Goal: Task Accomplishment & Management: Manage account settings

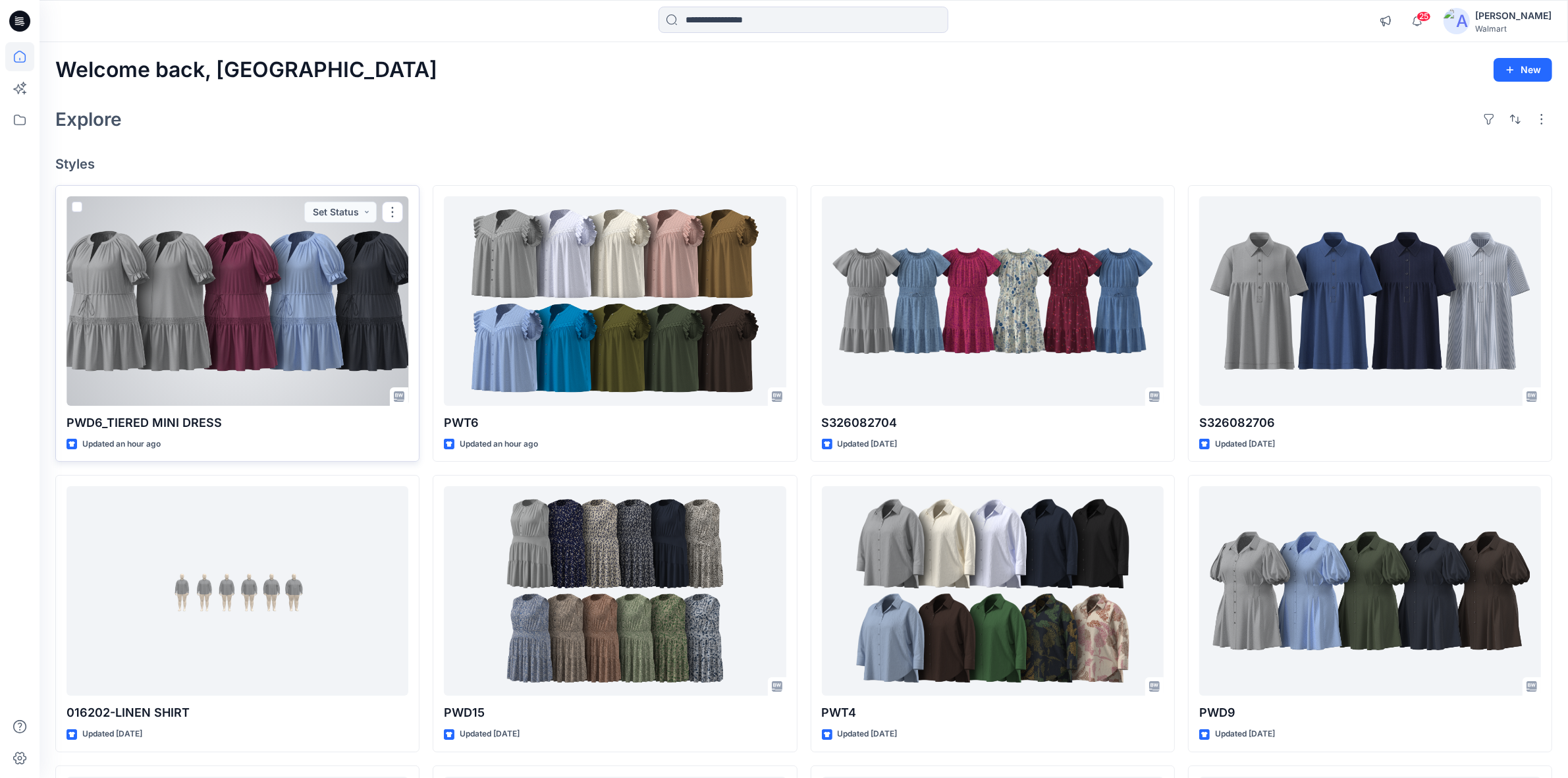
click at [267, 286] on div at bounding box center [237, 301] width 342 height 210
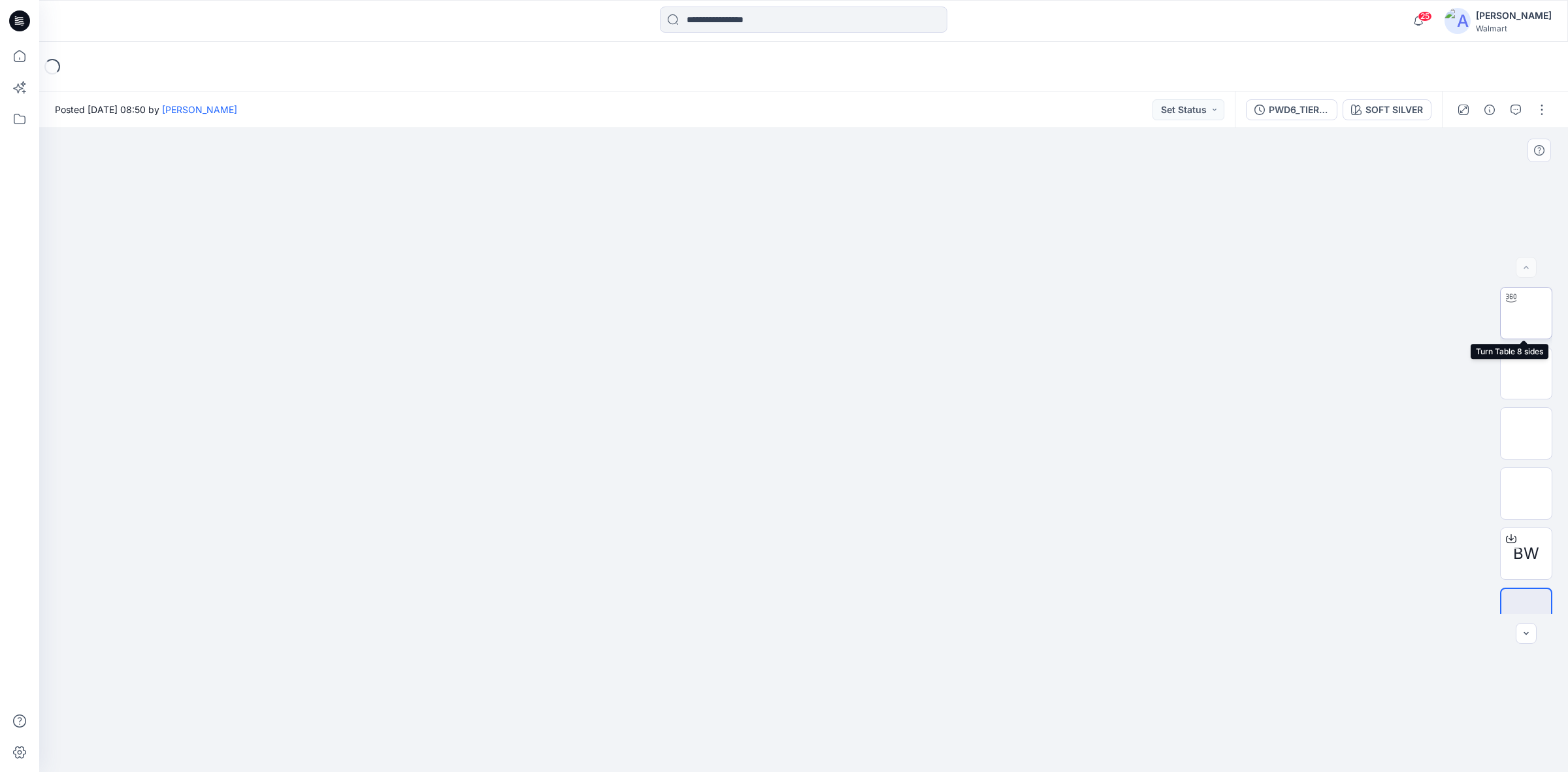
drag, startPoint x: 1526, startPoint y: 315, endPoint x: 1533, endPoint y: 315, distance: 7.0
click at [1527, 315] on img at bounding box center [1526, 312] width 51 height 41
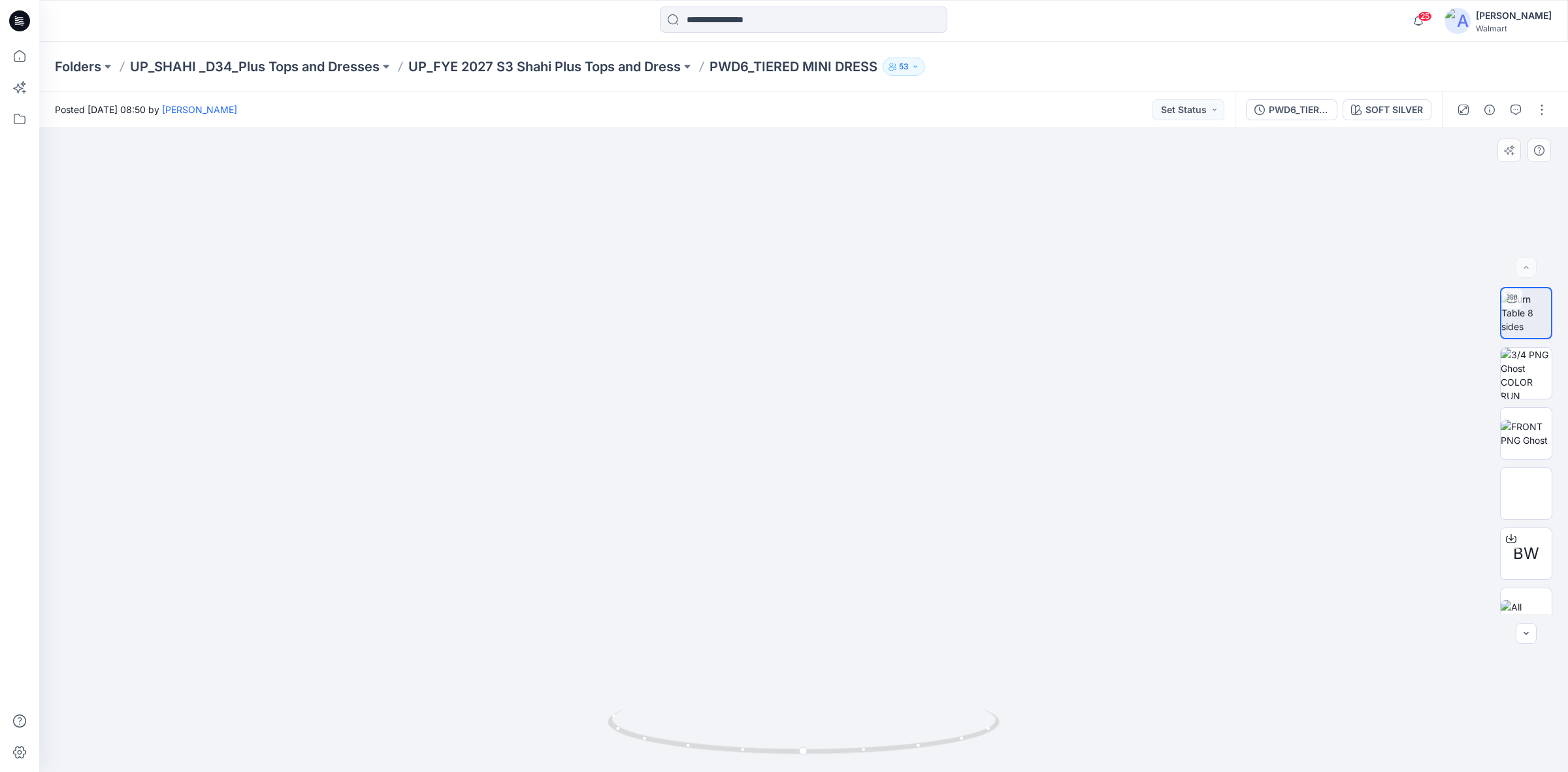
drag, startPoint x: 824, startPoint y: 563, endPoint x: 825, endPoint y: 319, distance: 244.0
drag, startPoint x: 22, startPoint y: 24, endPoint x: 33, endPoint y: 51, distance: 29.2
click at [22, 24] on icon at bounding box center [20, 20] width 21 height 21
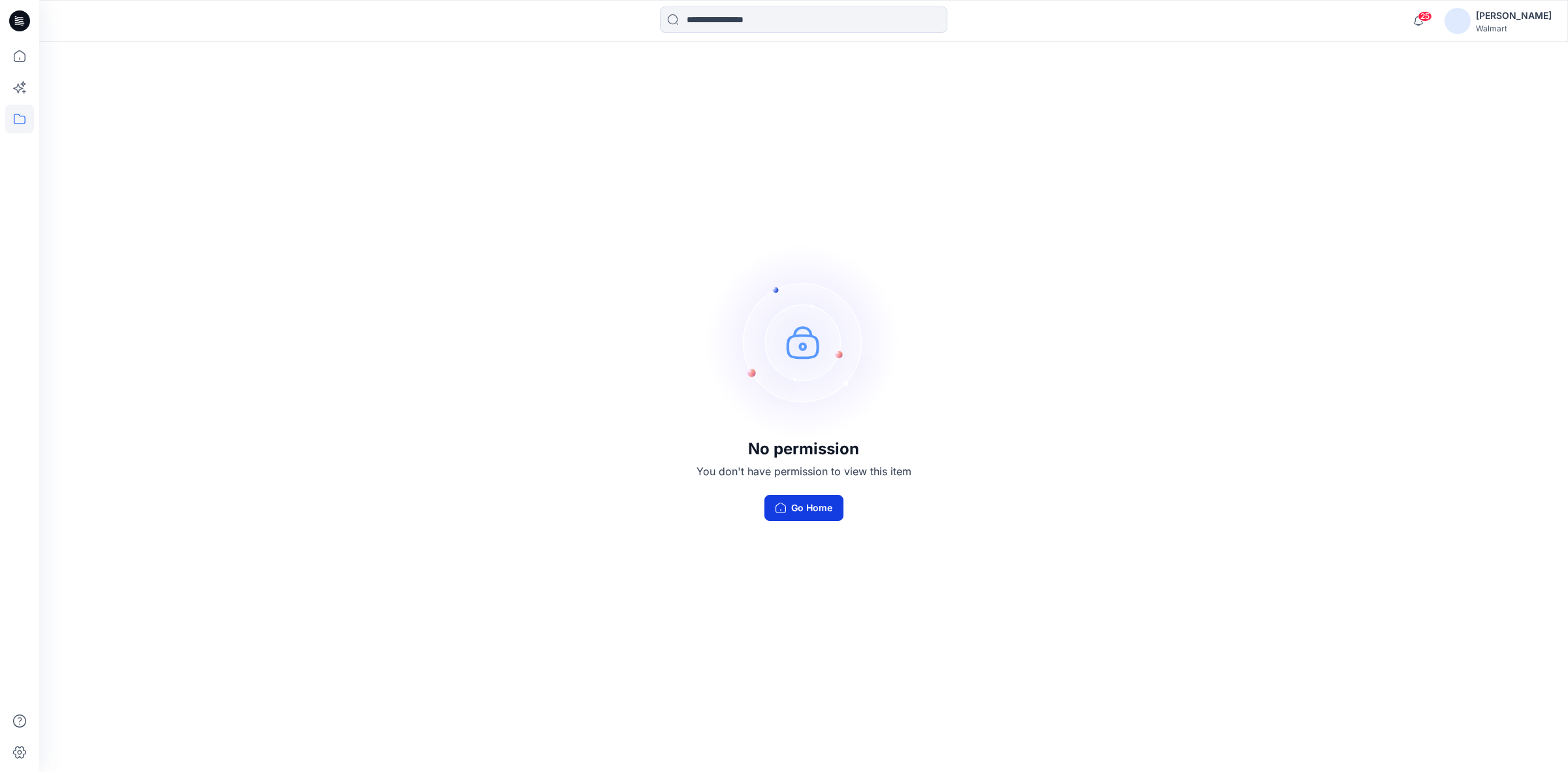
click at [798, 507] on button "Go Home" at bounding box center [804, 507] width 79 height 26
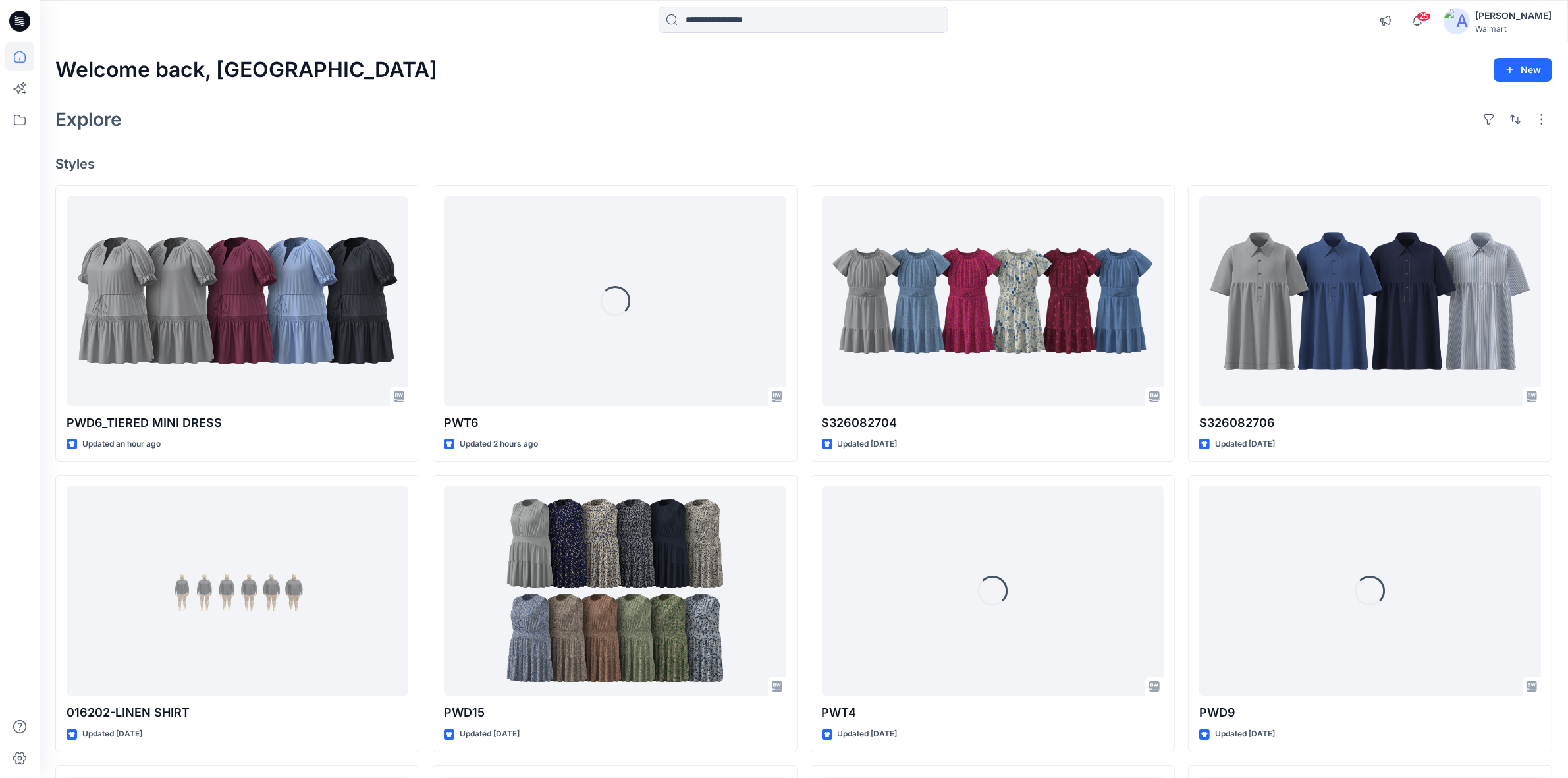
click at [1468, 15] on img at bounding box center [1457, 21] width 26 height 26
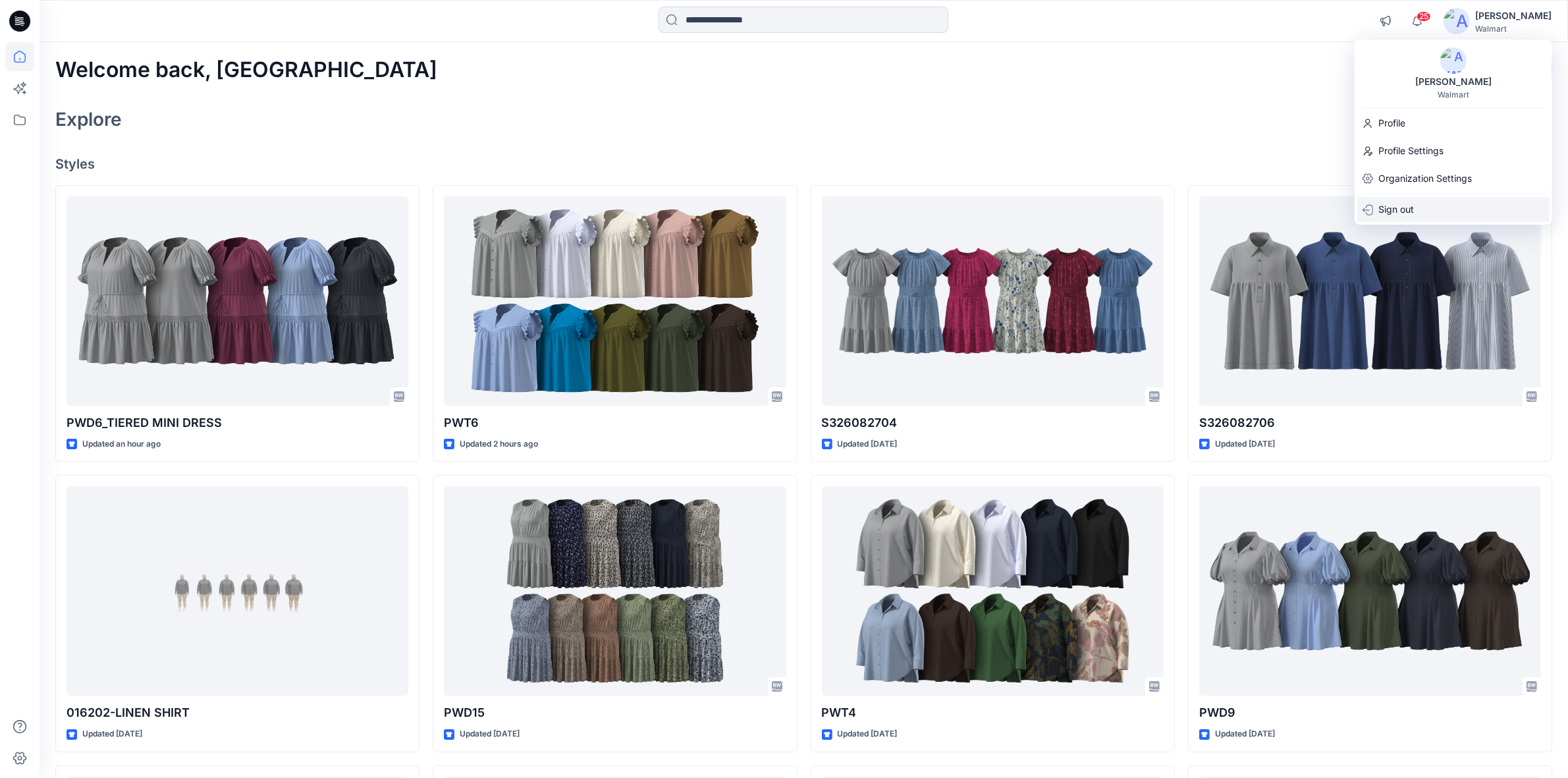
click at [1388, 203] on p "Sign out" at bounding box center [1396, 210] width 36 height 25
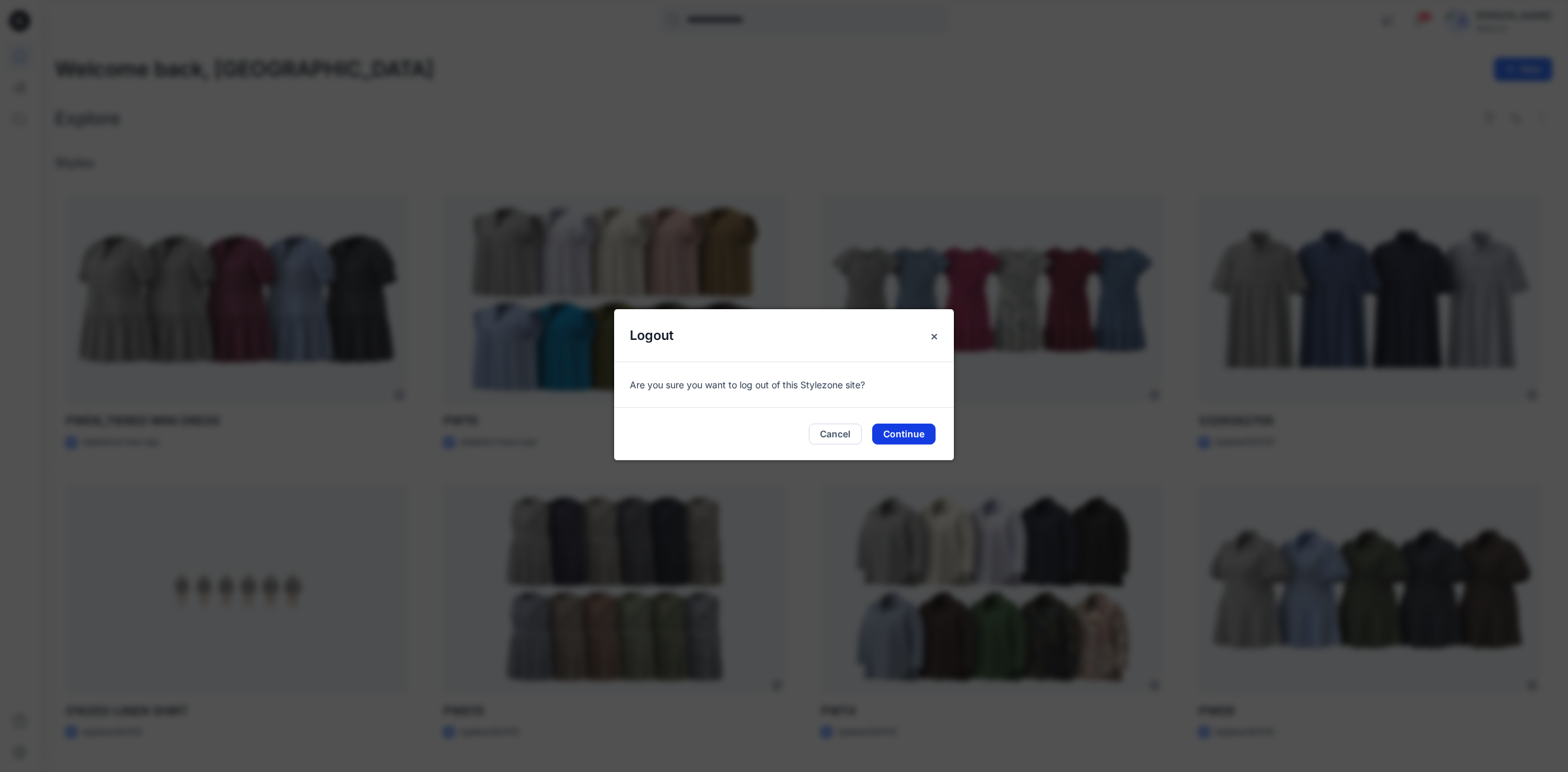
click at [898, 433] on button "Continue" at bounding box center [903, 433] width 63 height 21
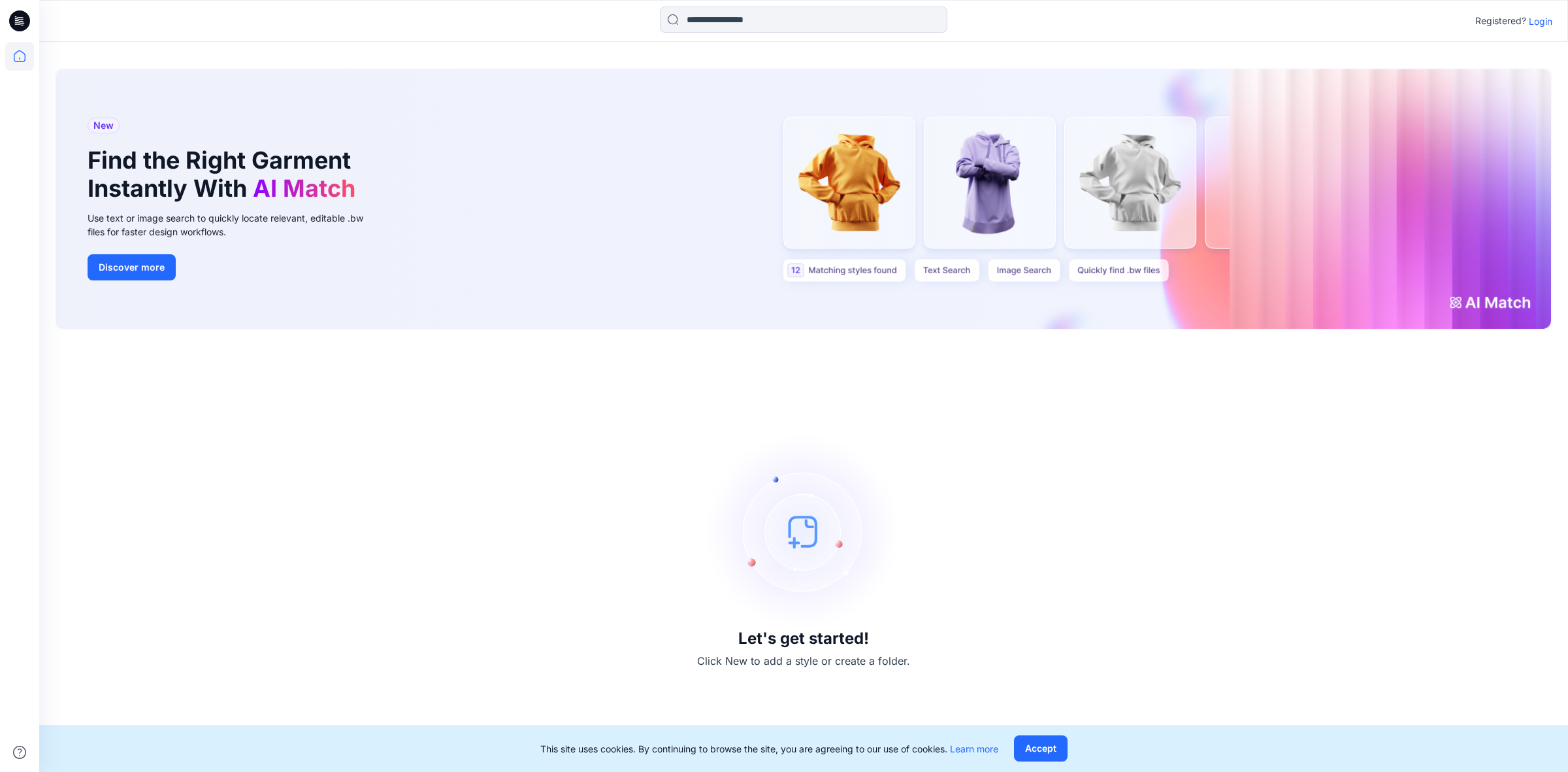
click at [1540, 17] on p "Login" at bounding box center [1540, 21] width 23 height 14
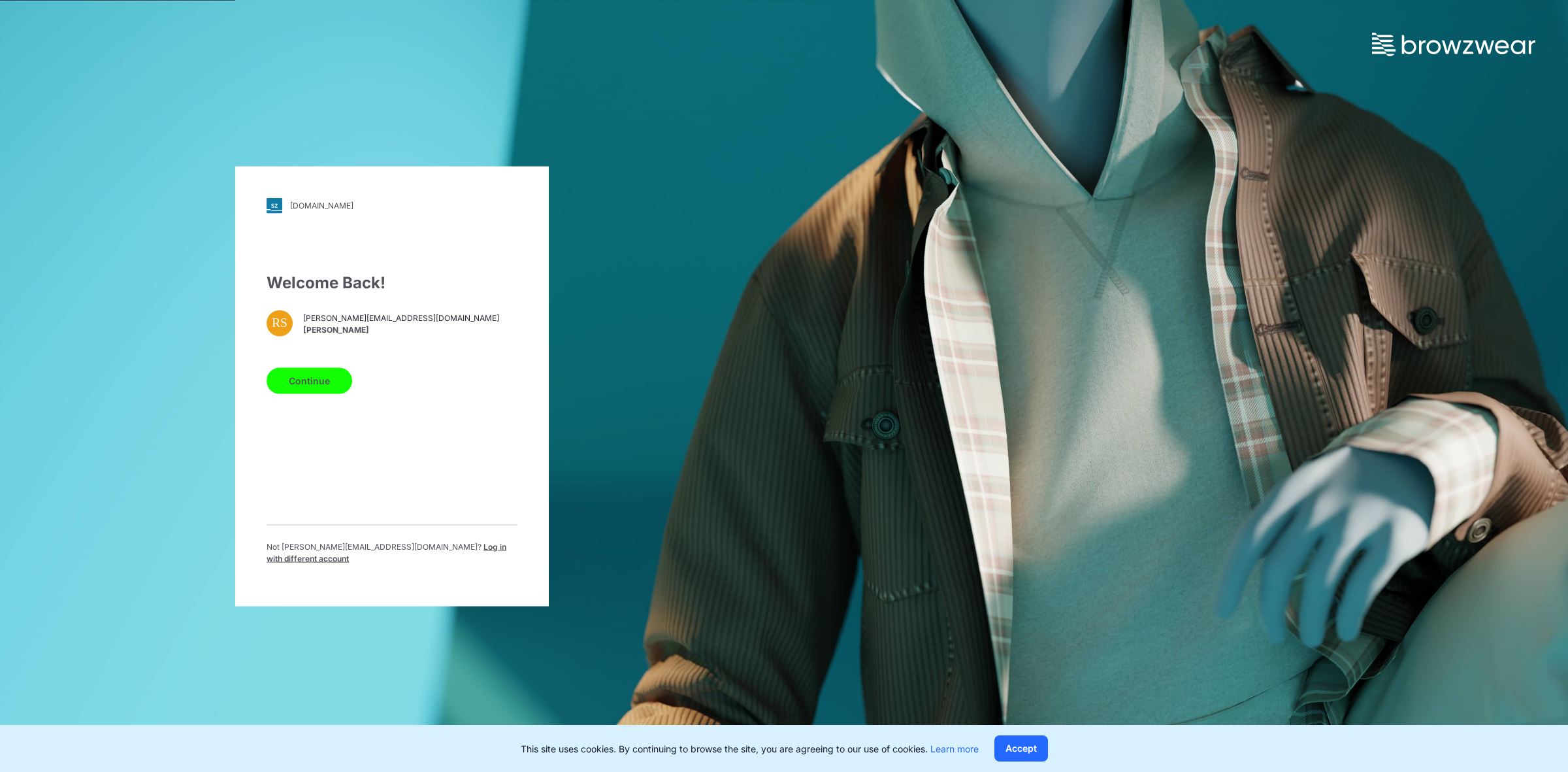
click at [446, 549] on span "Log in with different account" at bounding box center [386, 552] width 240 height 22
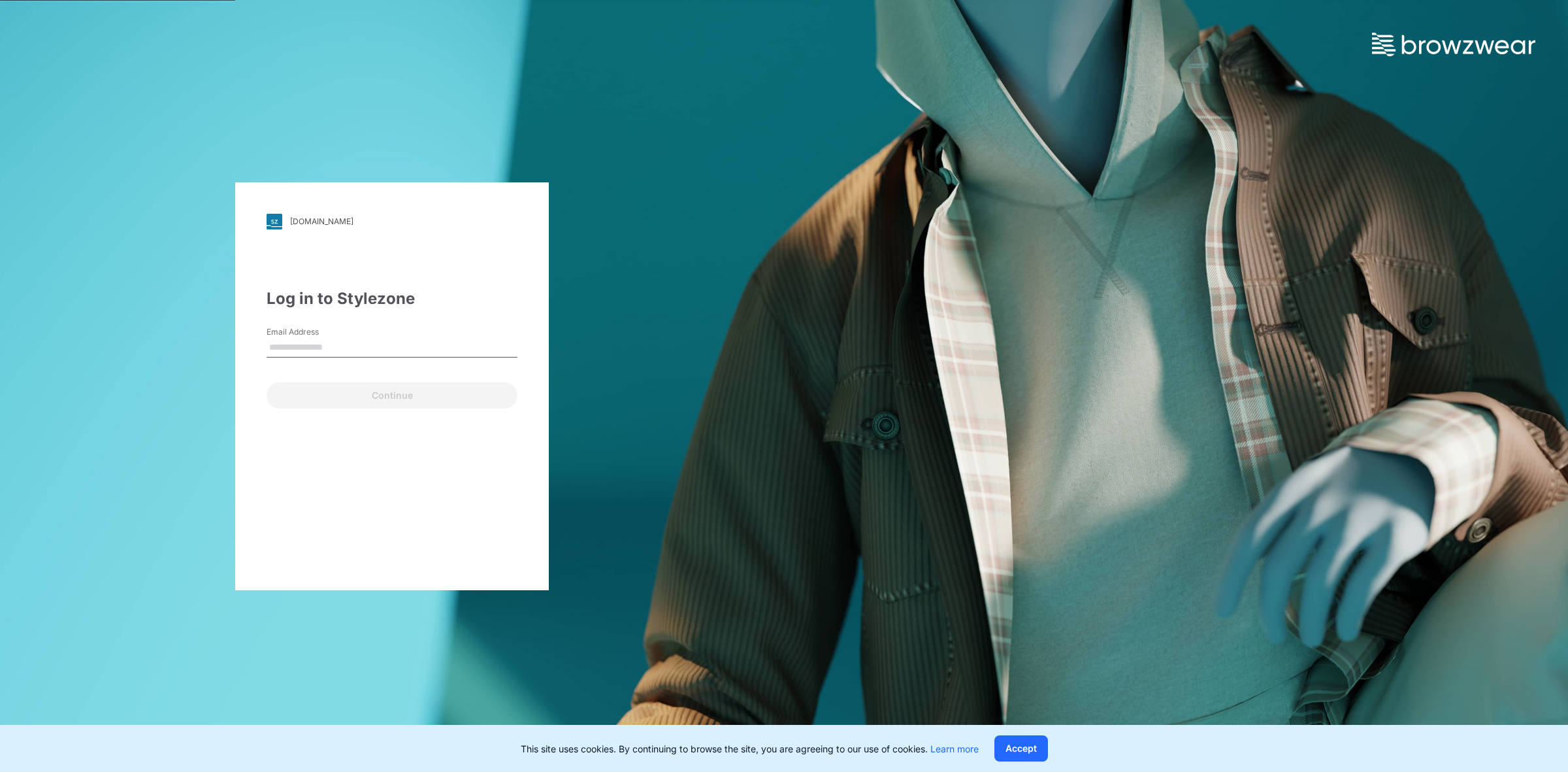
click at [318, 354] on input "Email Address" at bounding box center [392, 347] width 251 height 20
type input "**********"
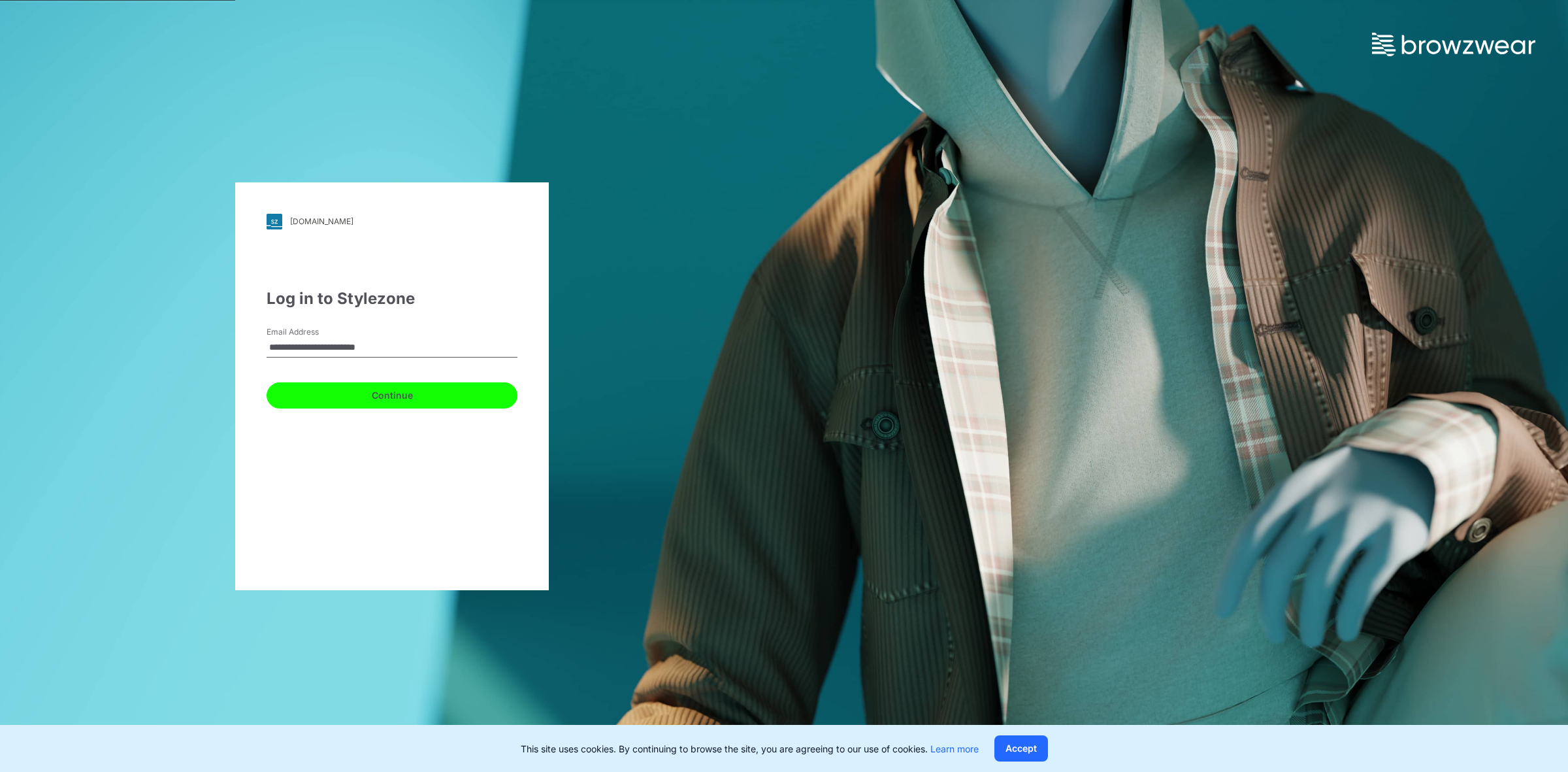
click at [324, 399] on button "Continue" at bounding box center [392, 395] width 251 height 26
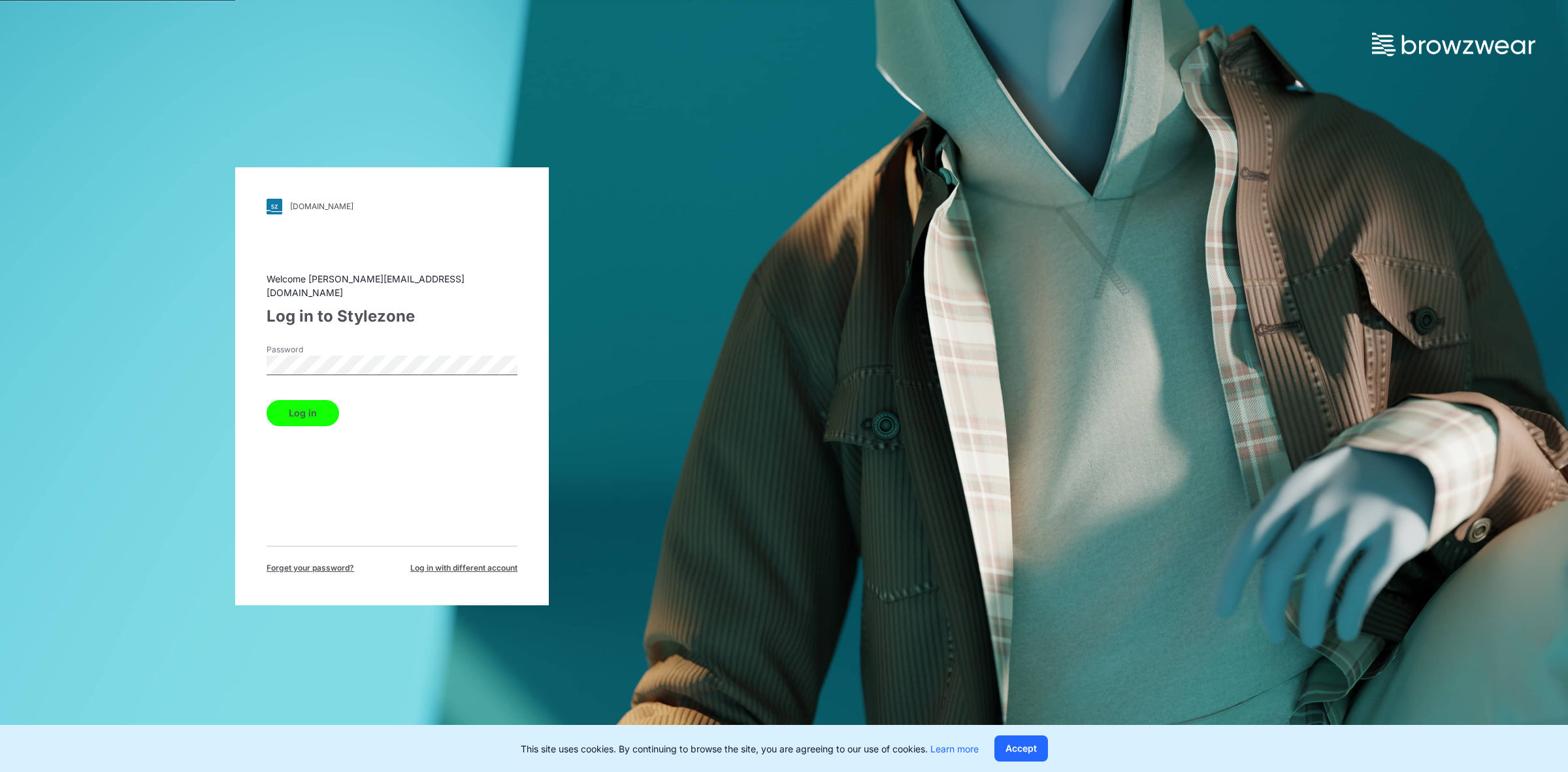
click at [299, 405] on button "Log in" at bounding box center [303, 413] width 72 height 26
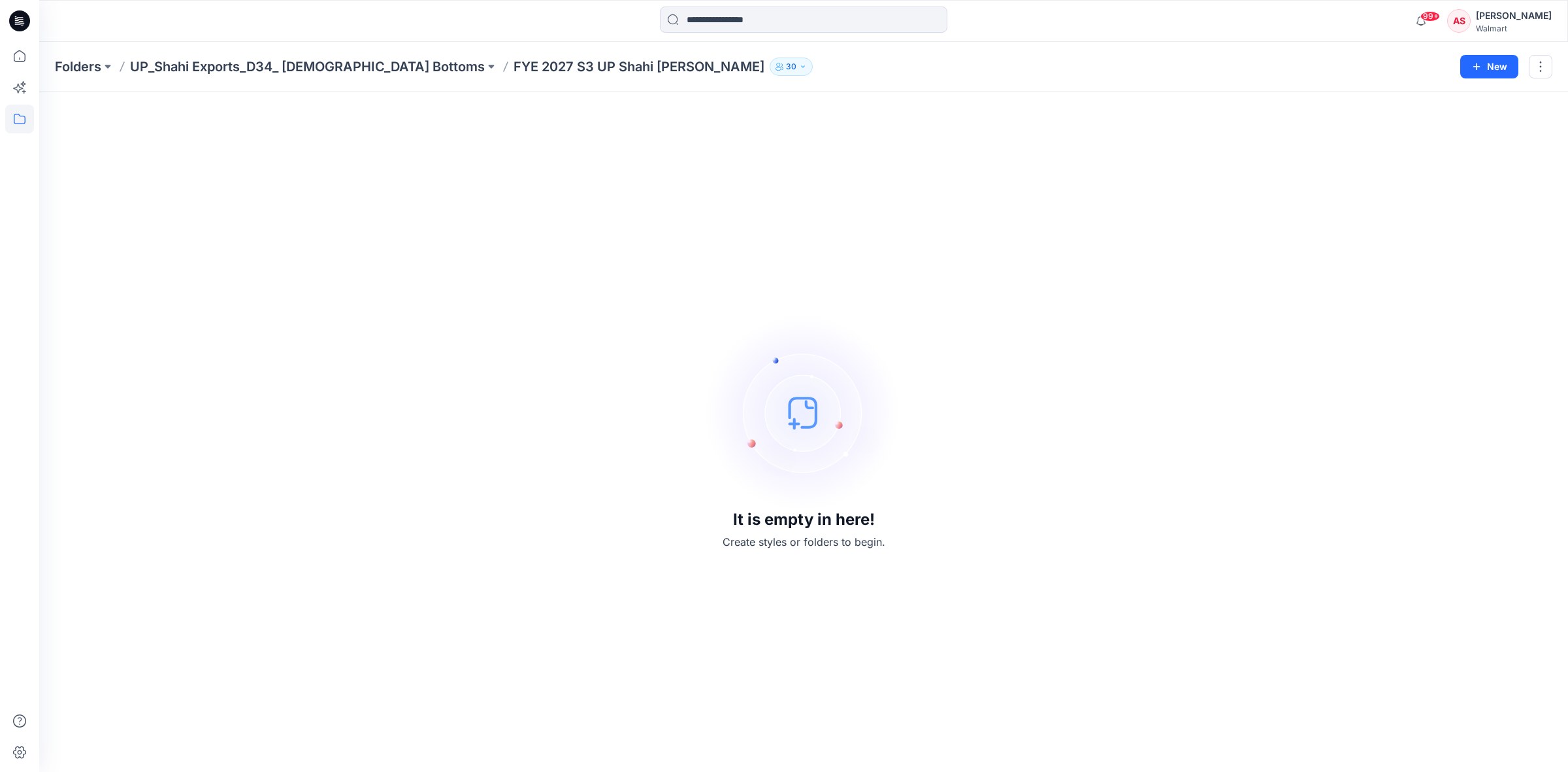
click at [1457, 15] on div "AS" at bounding box center [1459, 21] width 23 height 23
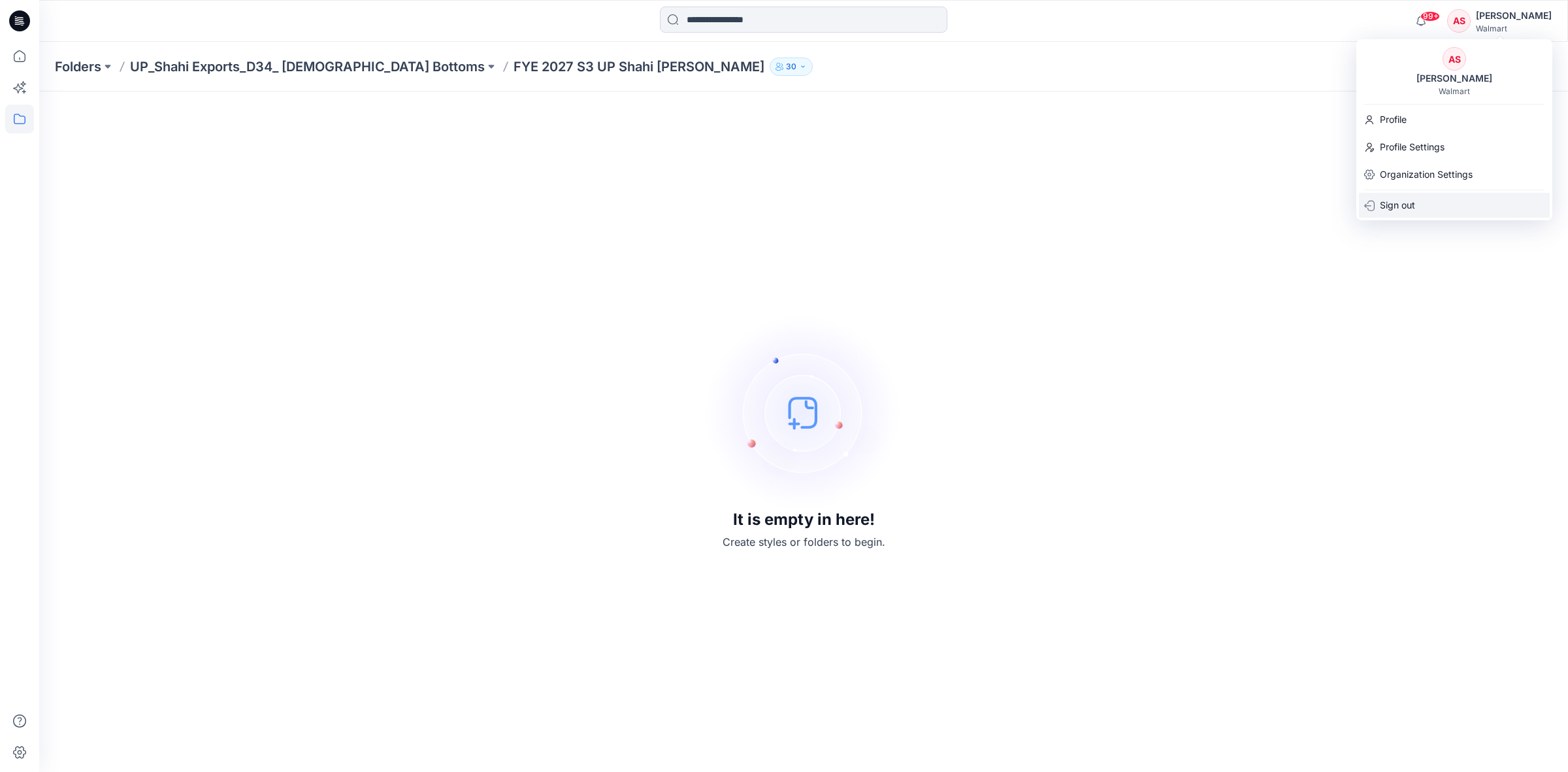
click at [1396, 209] on p "Sign out" at bounding box center [1397, 205] width 36 height 25
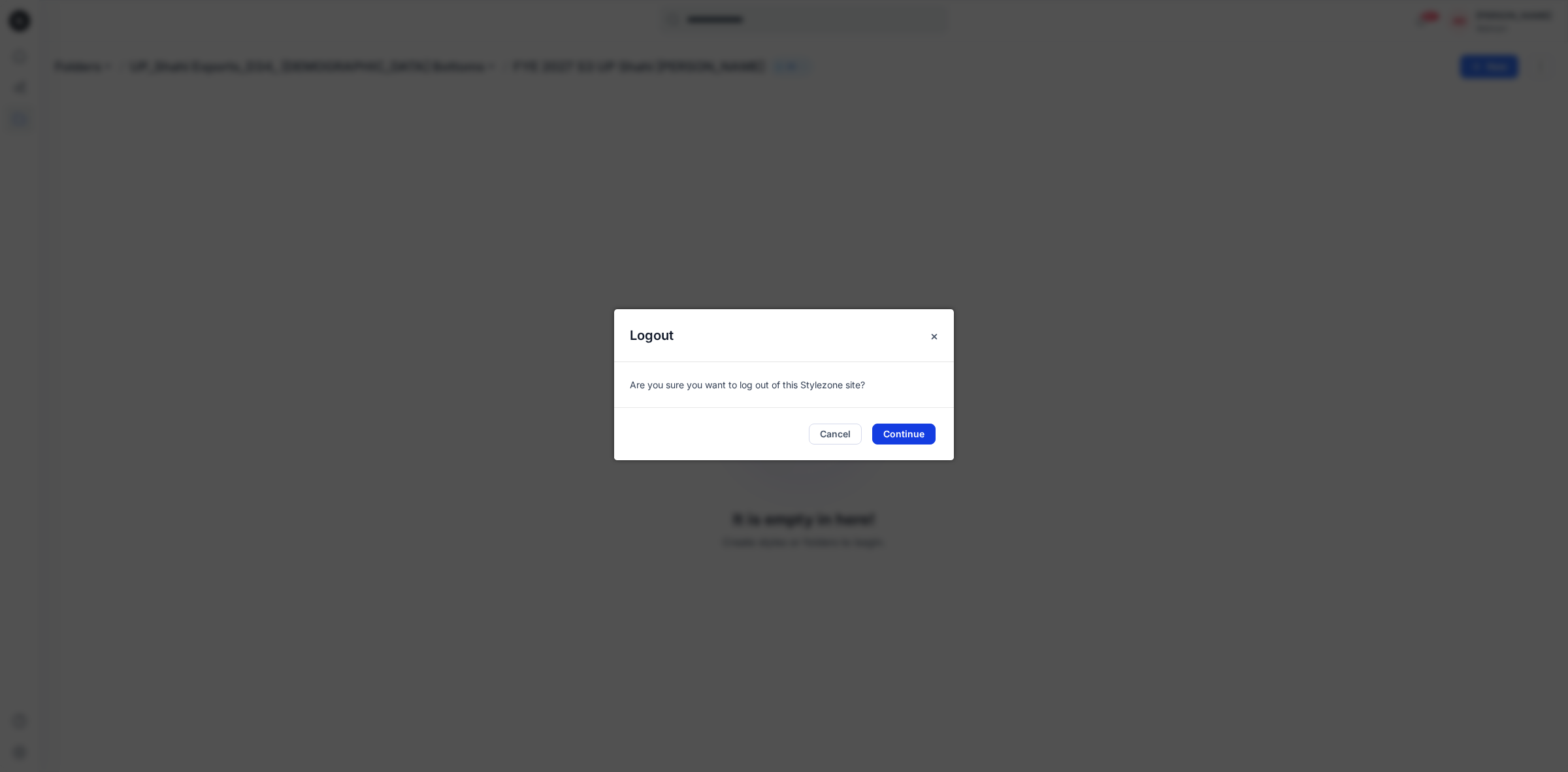
click at [904, 433] on button "Continue" at bounding box center [903, 433] width 63 height 21
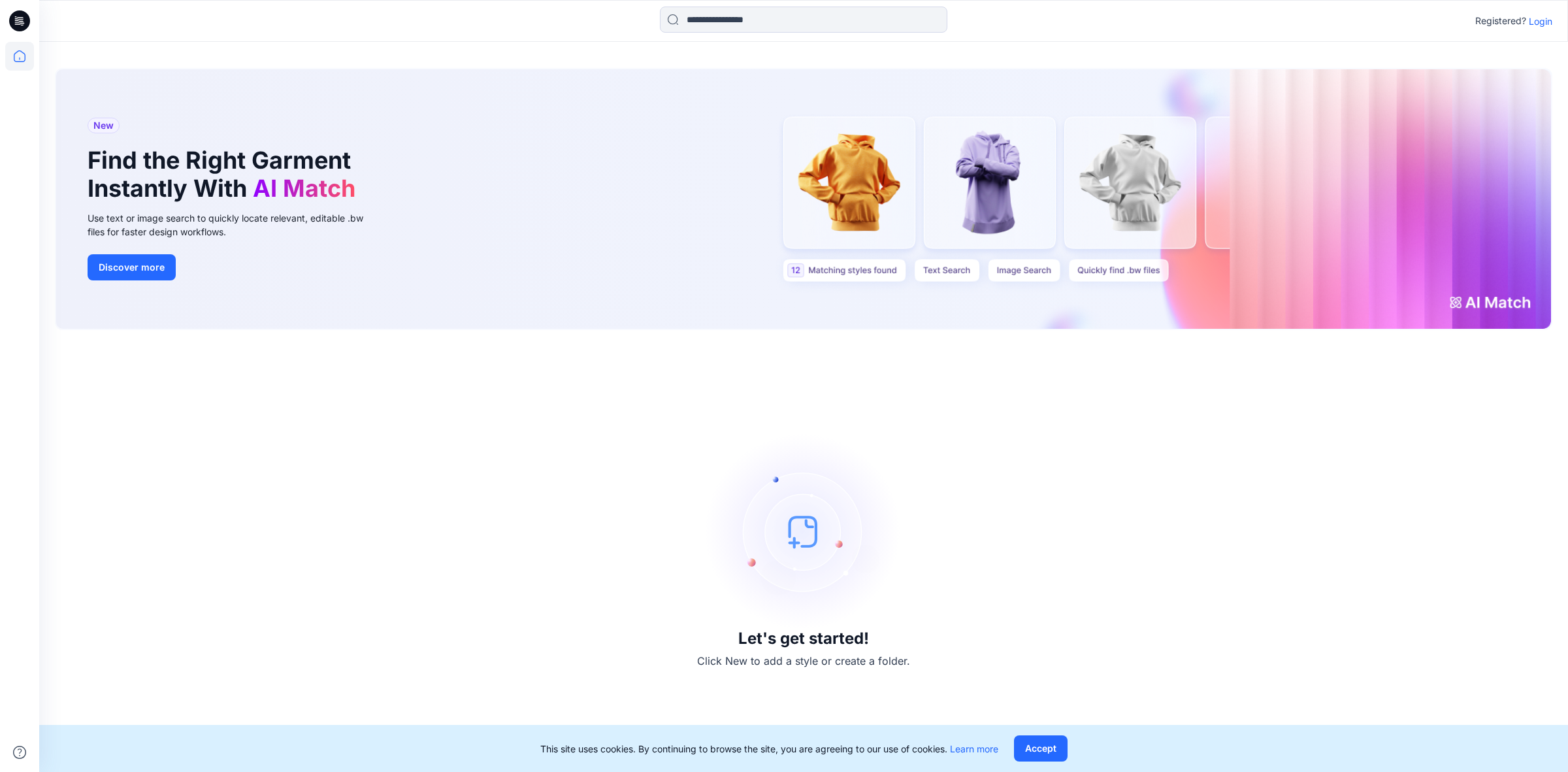
click at [1541, 20] on p "Login" at bounding box center [1540, 21] width 23 height 14
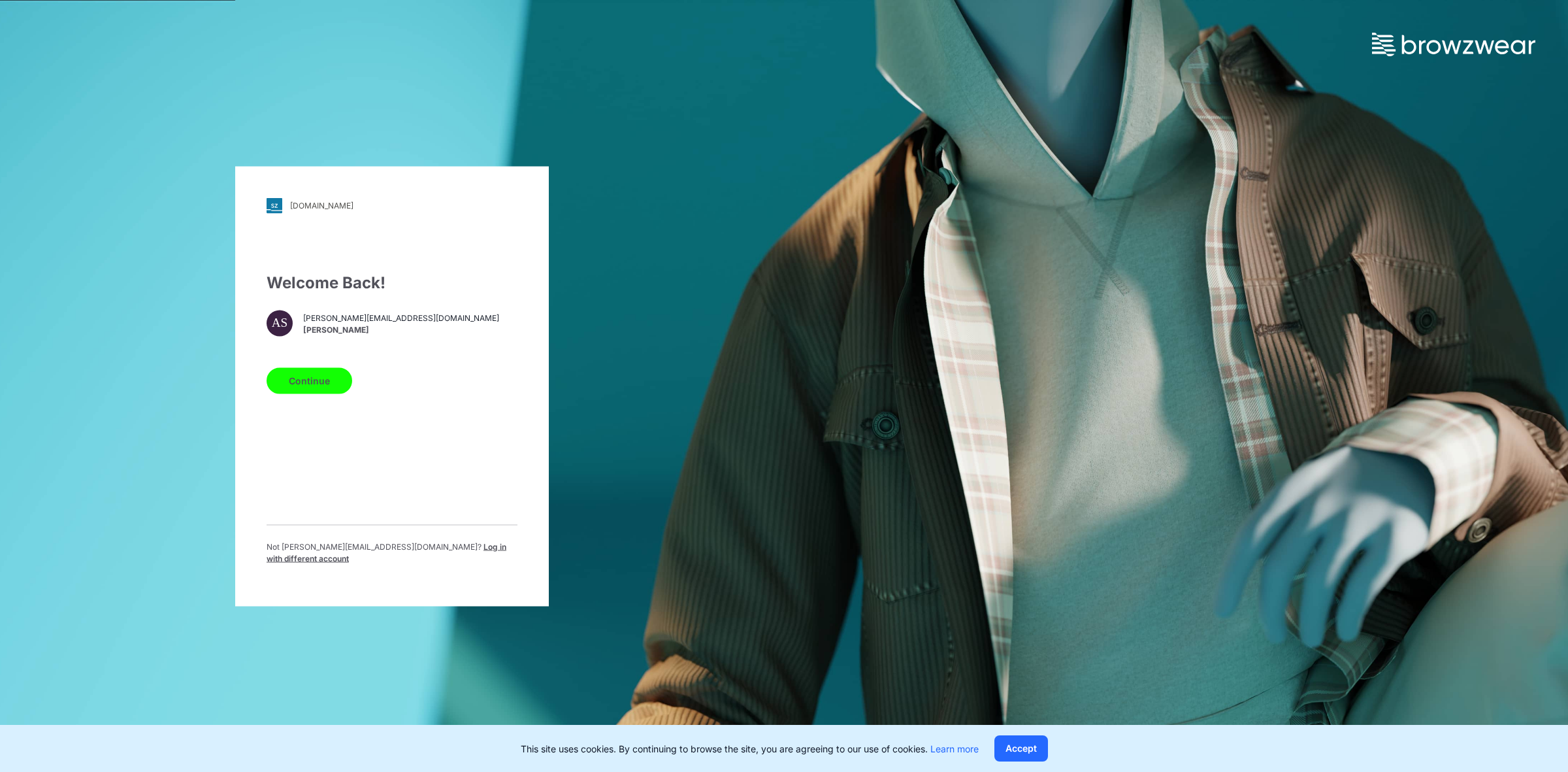
click at [446, 556] on span "Log in with different account" at bounding box center [386, 552] width 240 height 22
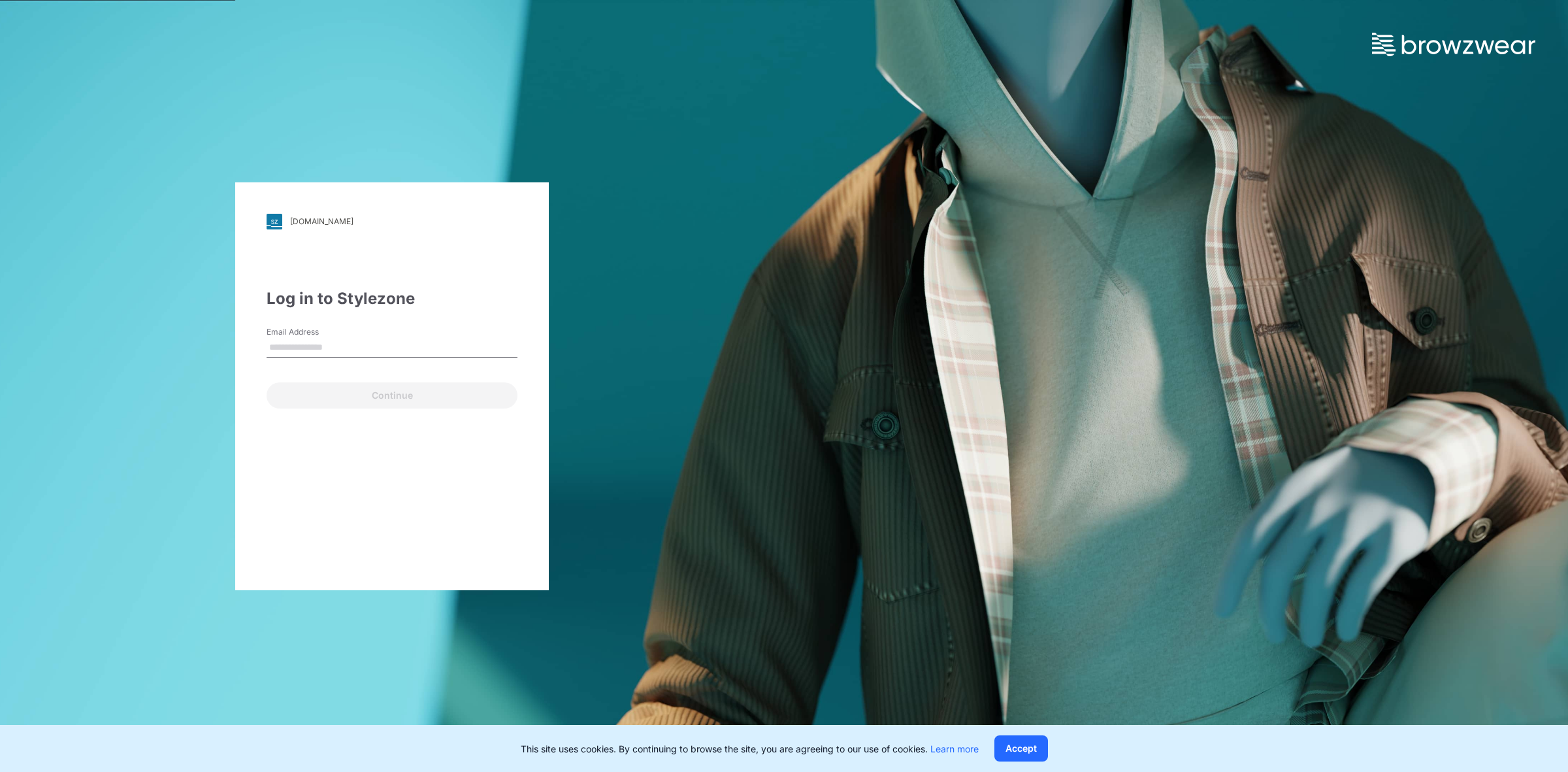
click at [328, 345] on input "Email Address" at bounding box center [392, 347] width 251 height 20
type input "**********"
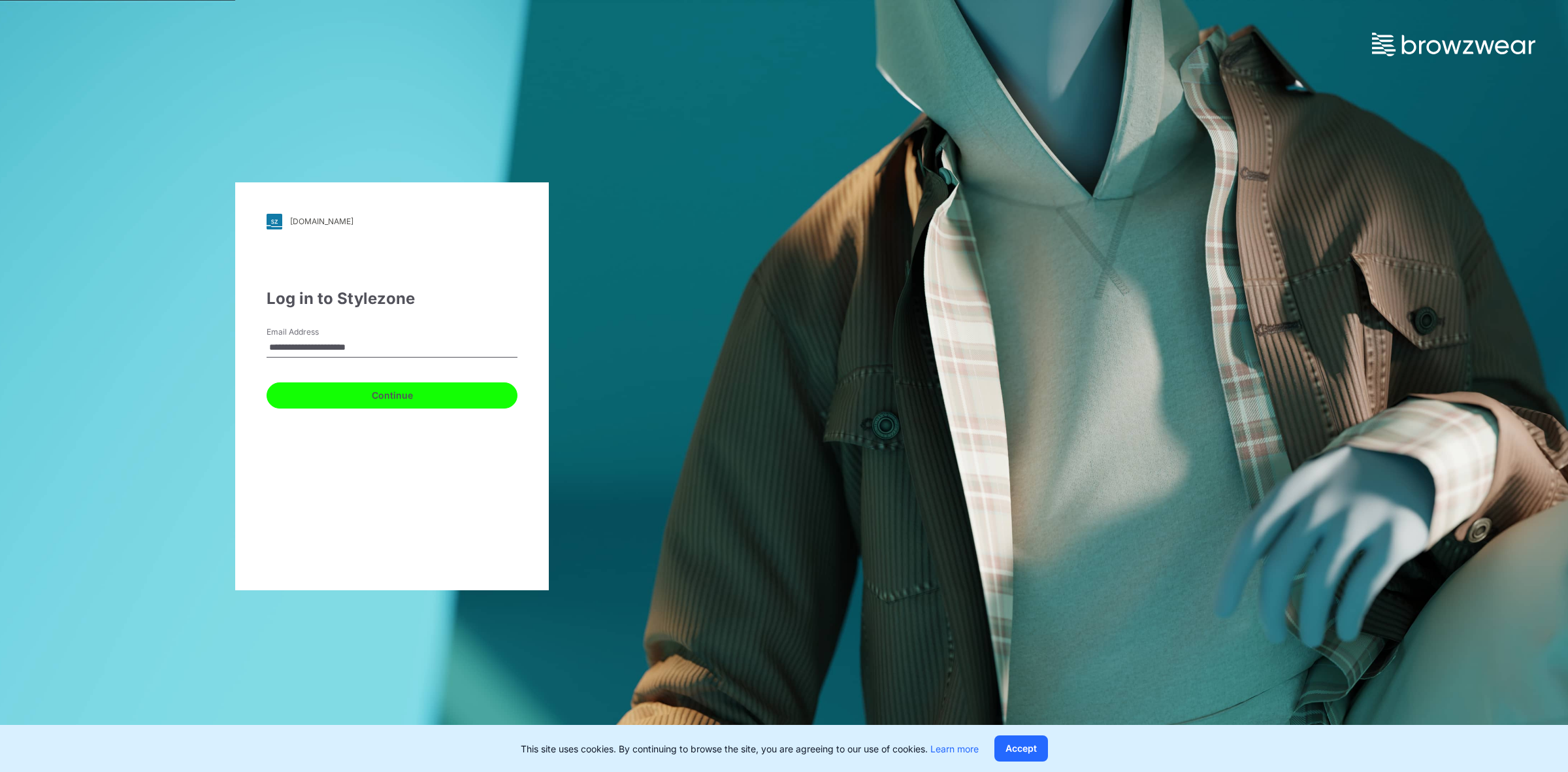
click at [301, 391] on button "Continue" at bounding box center [392, 395] width 251 height 26
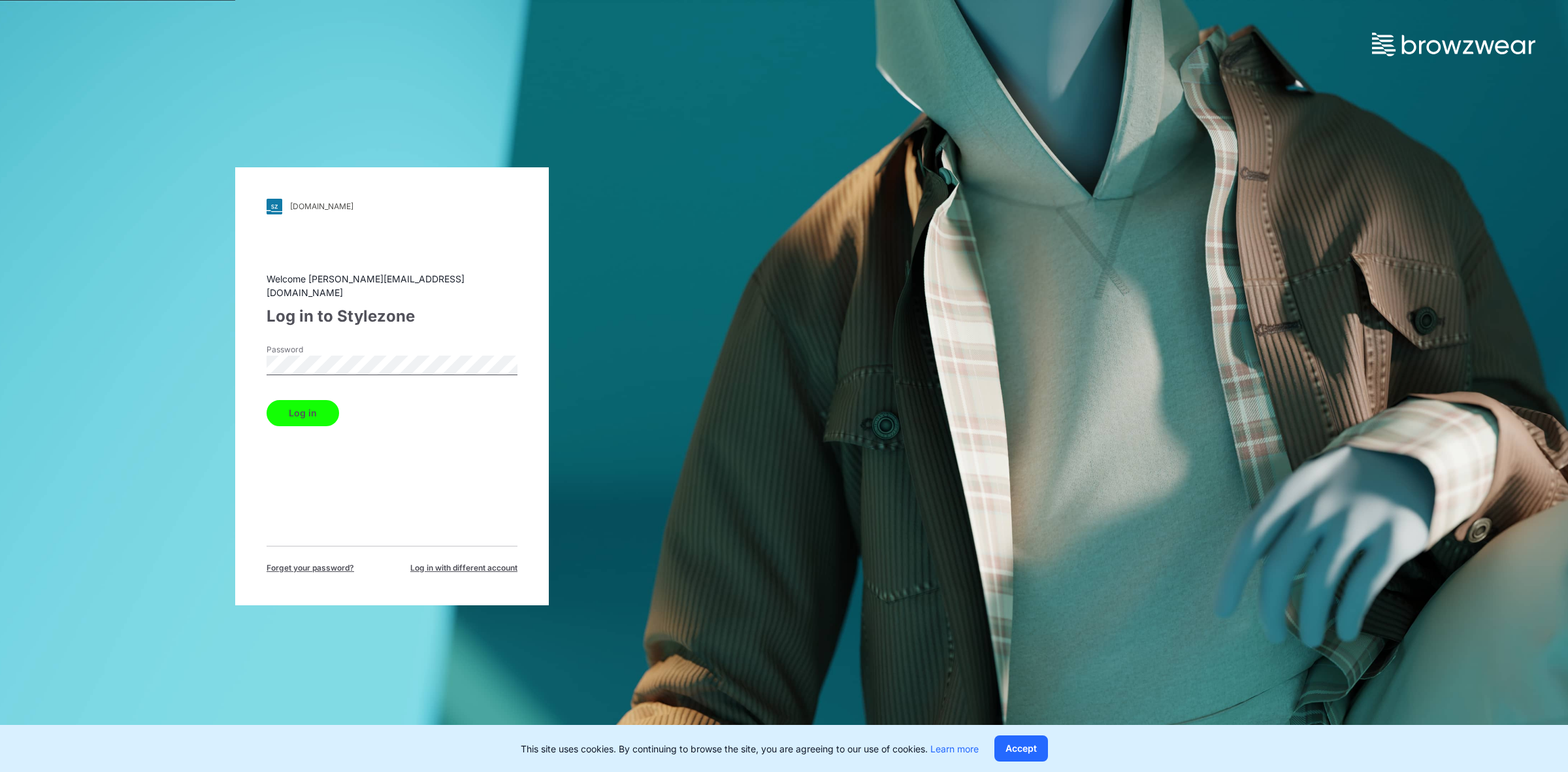
click at [288, 408] on button "Log in" at bounding box center [303, 413] width 72 height 26
